Goal: Transaction & Acquisition: Purchase product/service

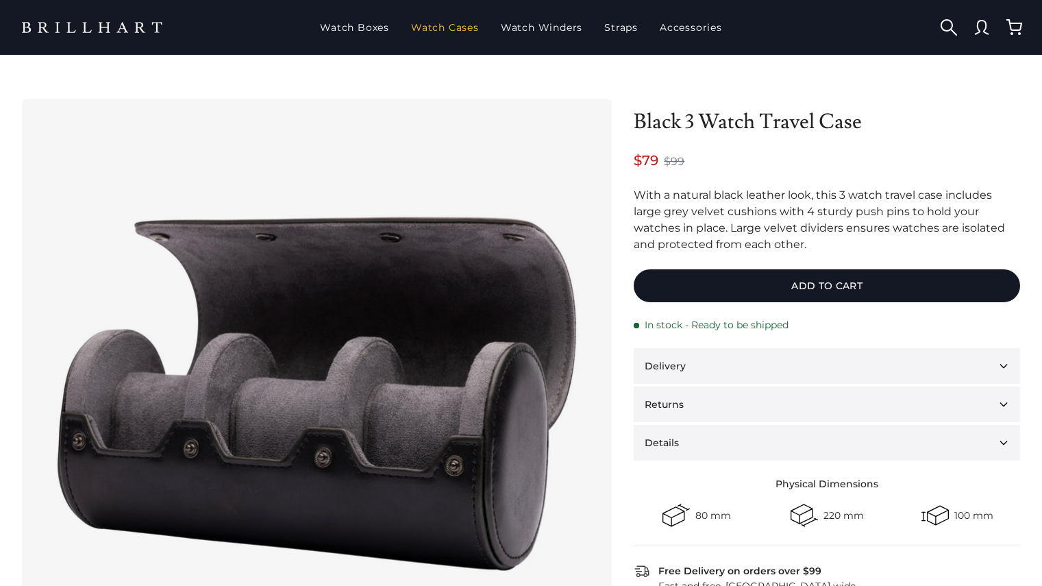
click at [446, 23] on link "Watch Cases" at bounding box center [444, 28] width 79 height 36
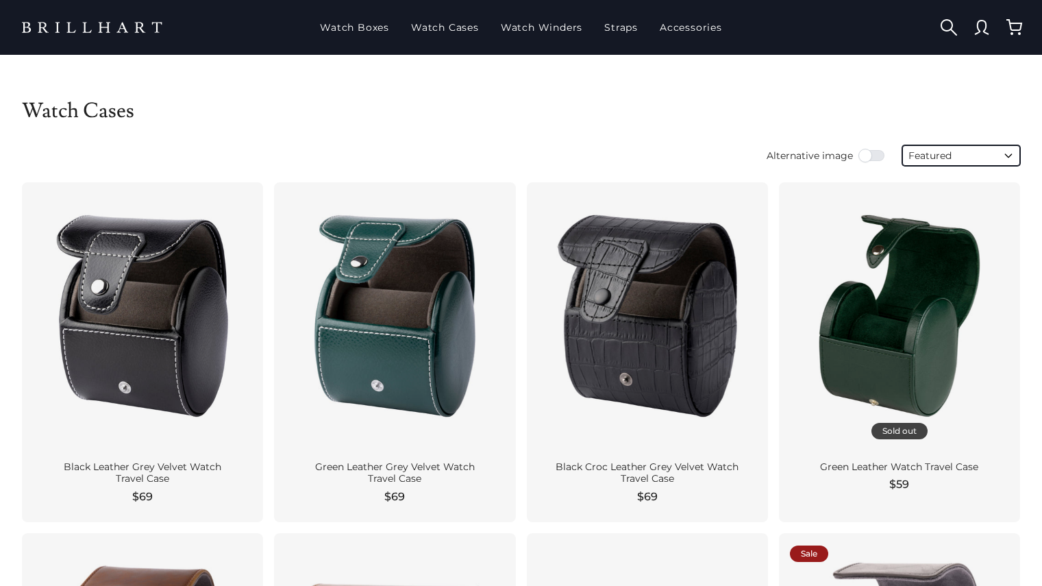
click at [972, 163] on select "Featured Best selling Alphabetically, A-Z Alphabetically, Z-A Price, low to hig…" at bounding box center [961, 155] width 118 height 21
select select "best-selling"
click at [902, 145] on select "Featured Best selling Alphabetically, A-Z Alphabetically, Z-A Price, low to hig…" at bounding box center [961, 155] width 118 height 21
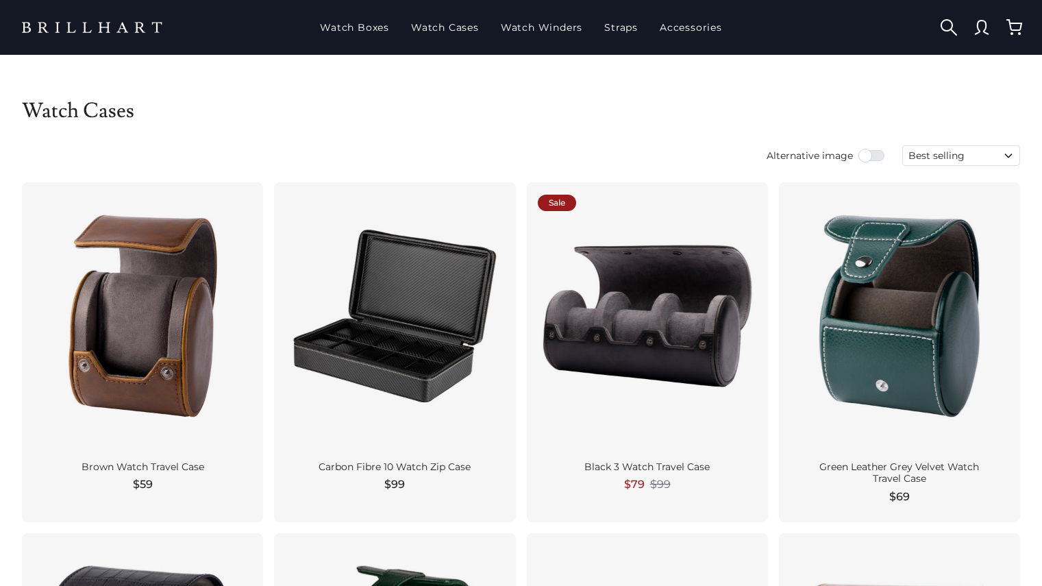
scroll to position [81, 0]
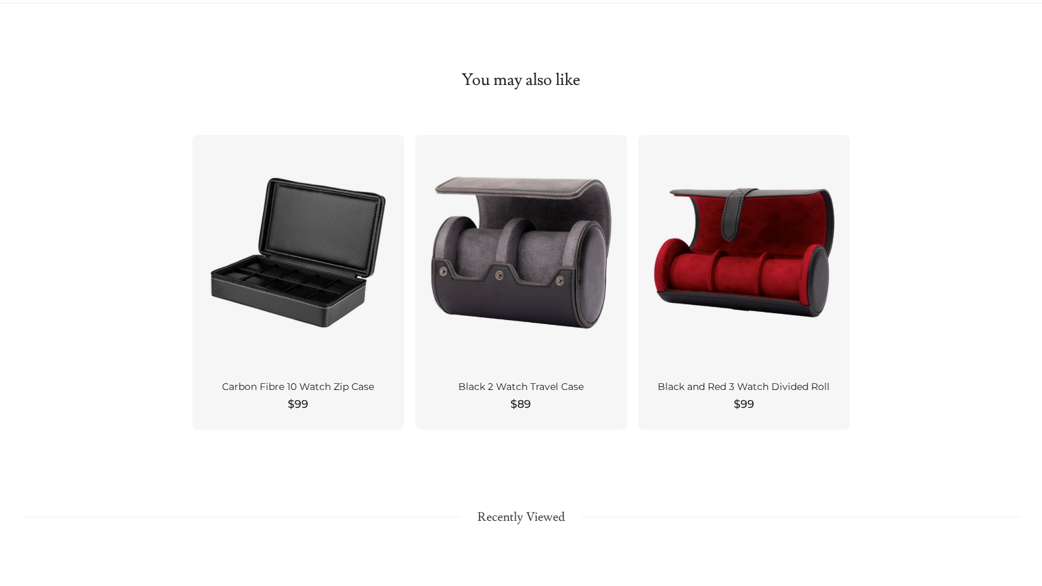
scroll to position [1053, 0]
